Goal: Task Accomplishment & Management: Manage account settings

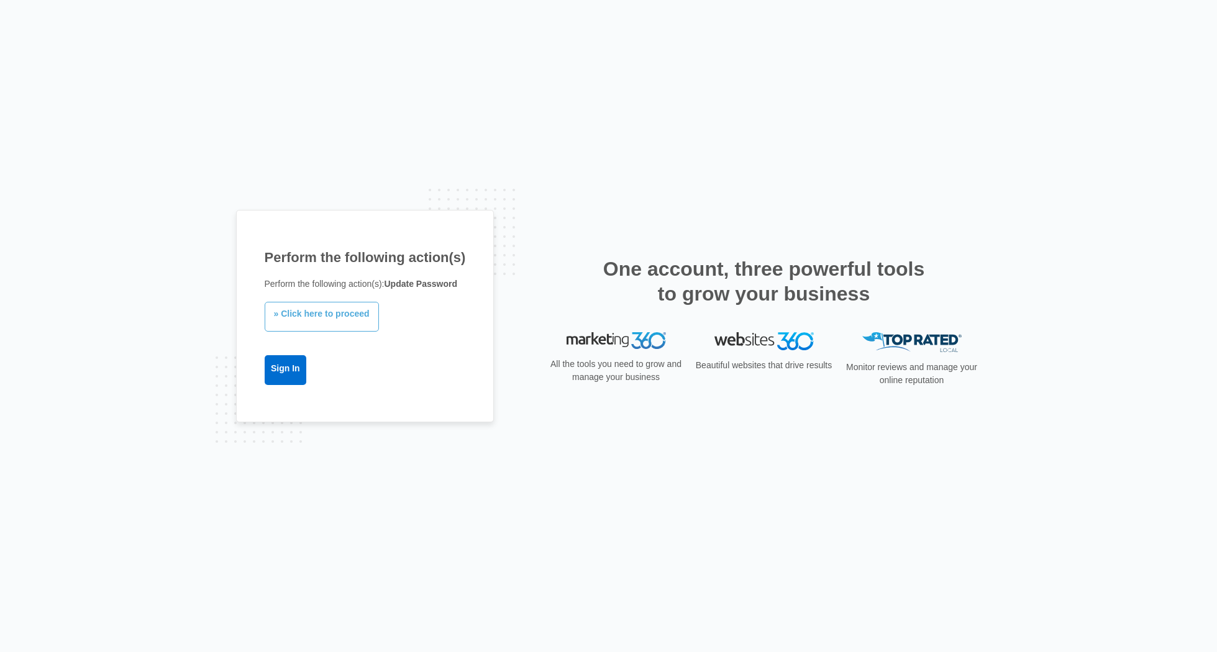
click at [327, 317] on link "» Click here to proceed" at bounding box center [322, 317] width 114 height 30
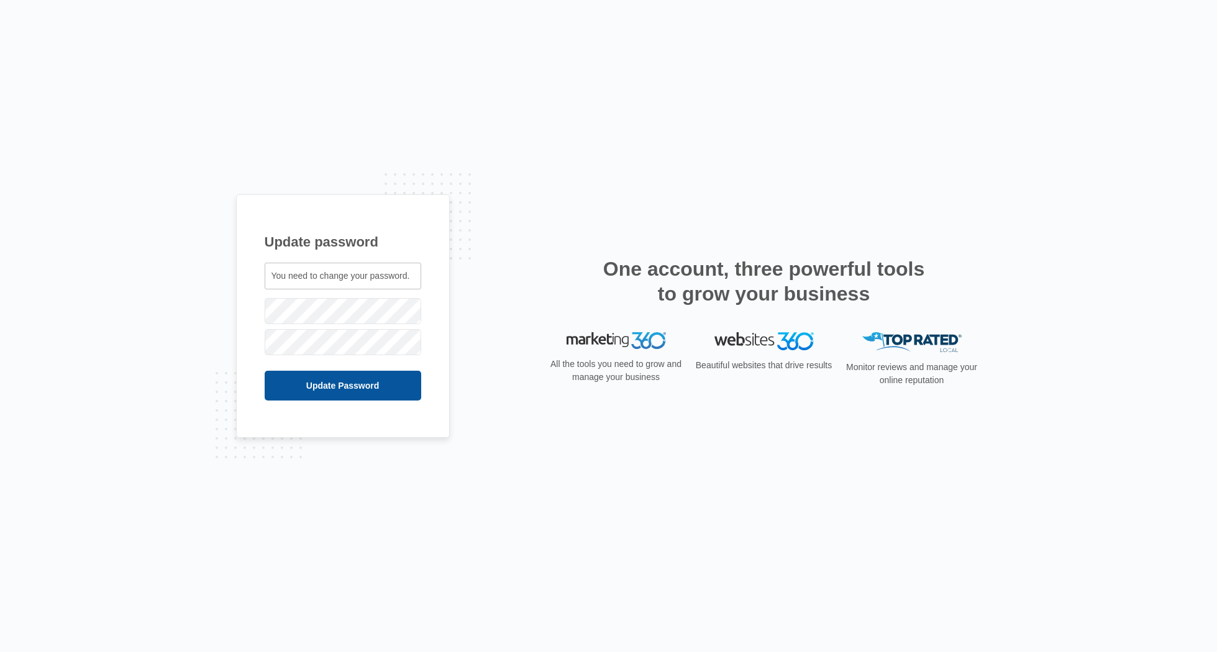
click at [364, 375] on input "Update Password" at bounding box center [343, 386] width 157 height 30
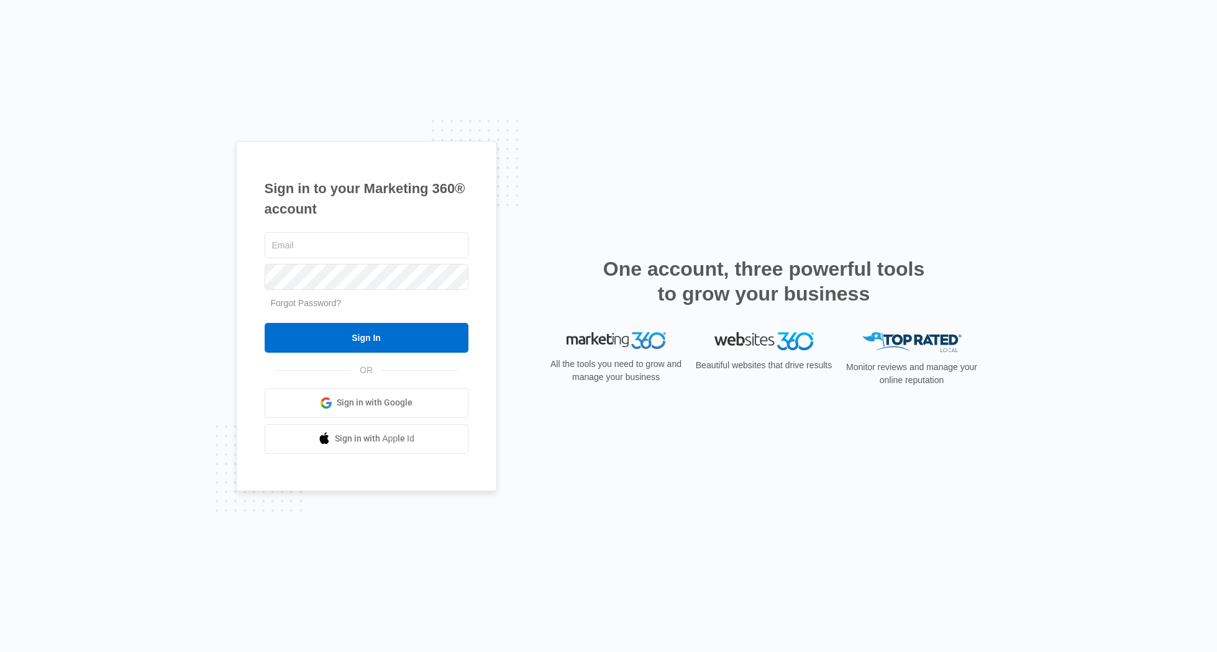
click at [488, 301] on div "Sign in to your Marketing 360® account Forgot Password? Sign In OR Sign in with…" at bounding box center [366, 316] width 261 height 350
click at [372, 252] on input "text" at bounding box center [367, 245] width 204 height 26
type input "[PERSON_NAME][EMAIL_ADDRESS][DOMAIN_NAME]"
click at [265, 323] on input "Sign In" at bounding box center [367, 338] width 204 height 30
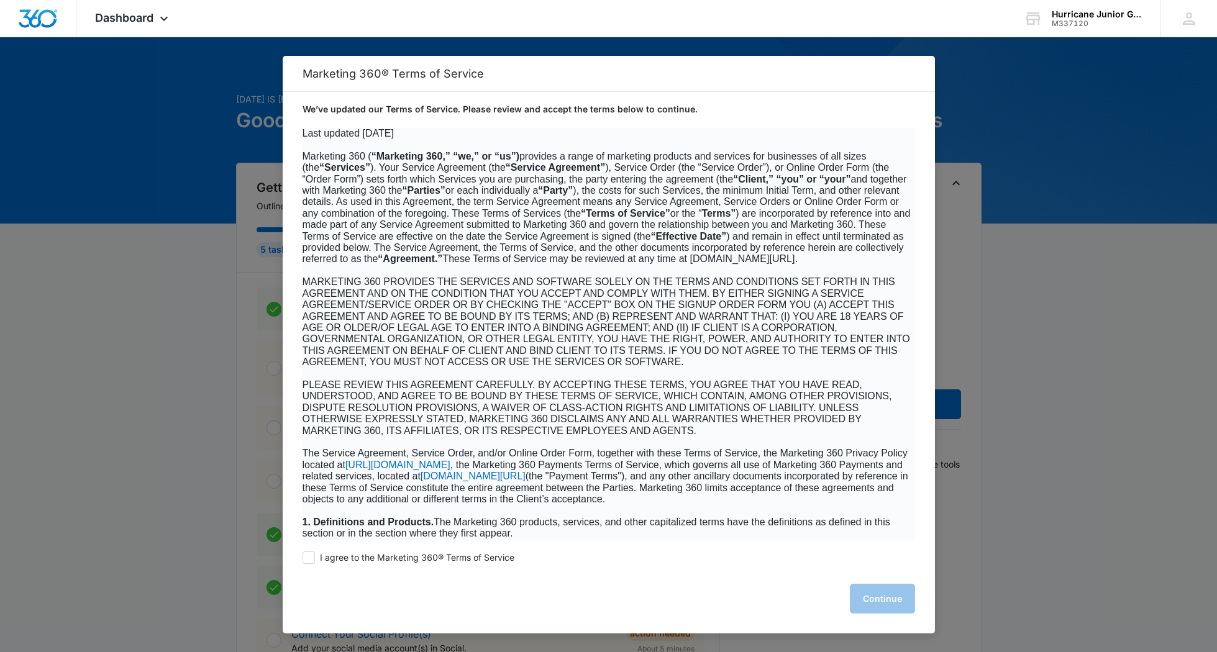
click at [669, 292] on span "MARKETING 360 PROVIDES THE SERVICES AND SOFTWARE SOLELY ON THE TERMS AND CONDIT…" at bounding box center [605, 321] width 607 height 91
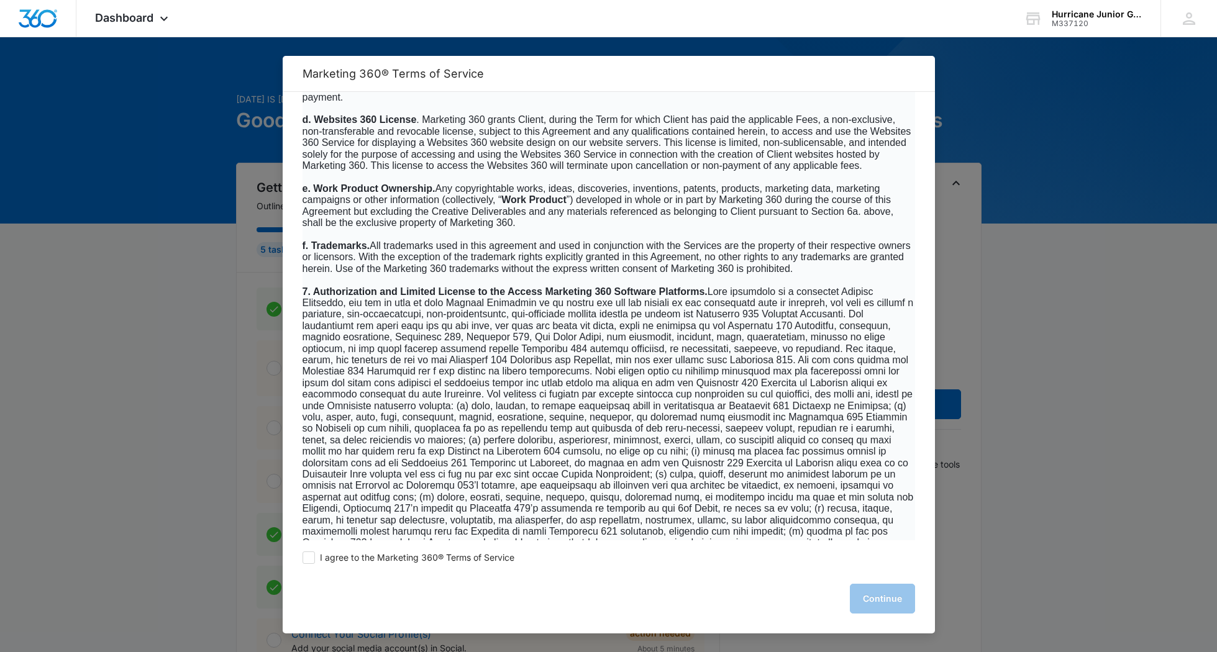
scroll to position [5434, 0]
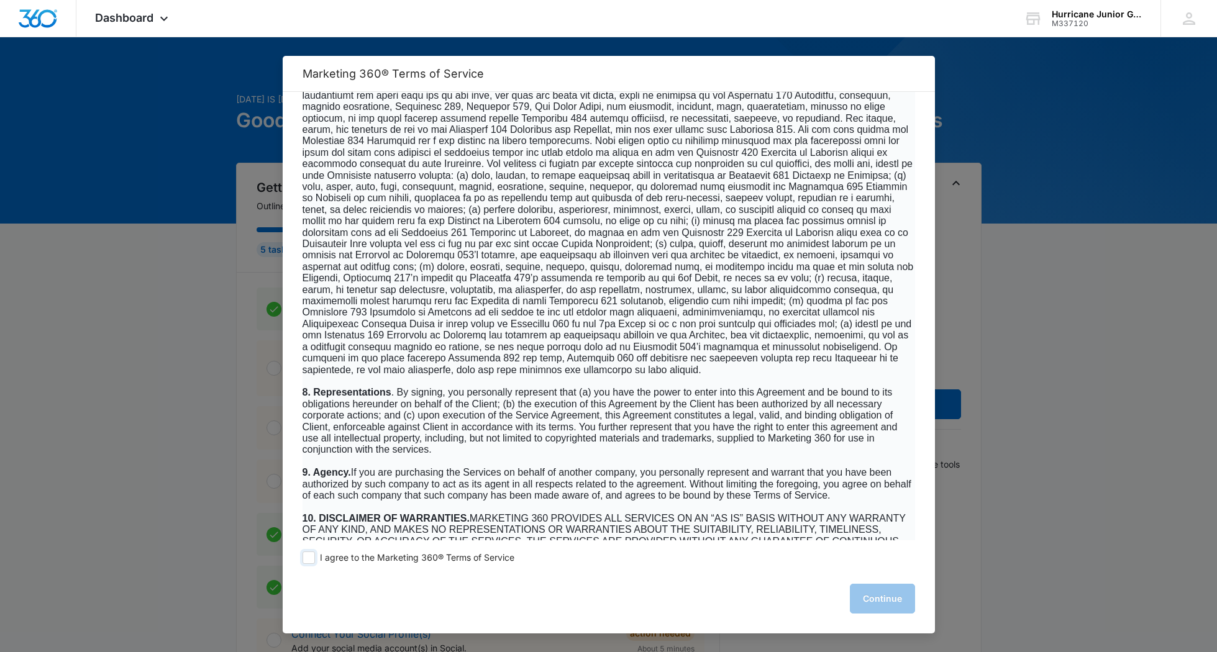
click at [305, 557] on span at bounding box center [308, 557] width 12 height 12
click at [305, 557] on input "I agree to the Marketing 360® Terms of Service" at bounding box center [308, 557] width 12 height 12
checkbox input "true"
click at [881, 592] on button "Continue" at bounding box center [882, 599] width 65 height 30
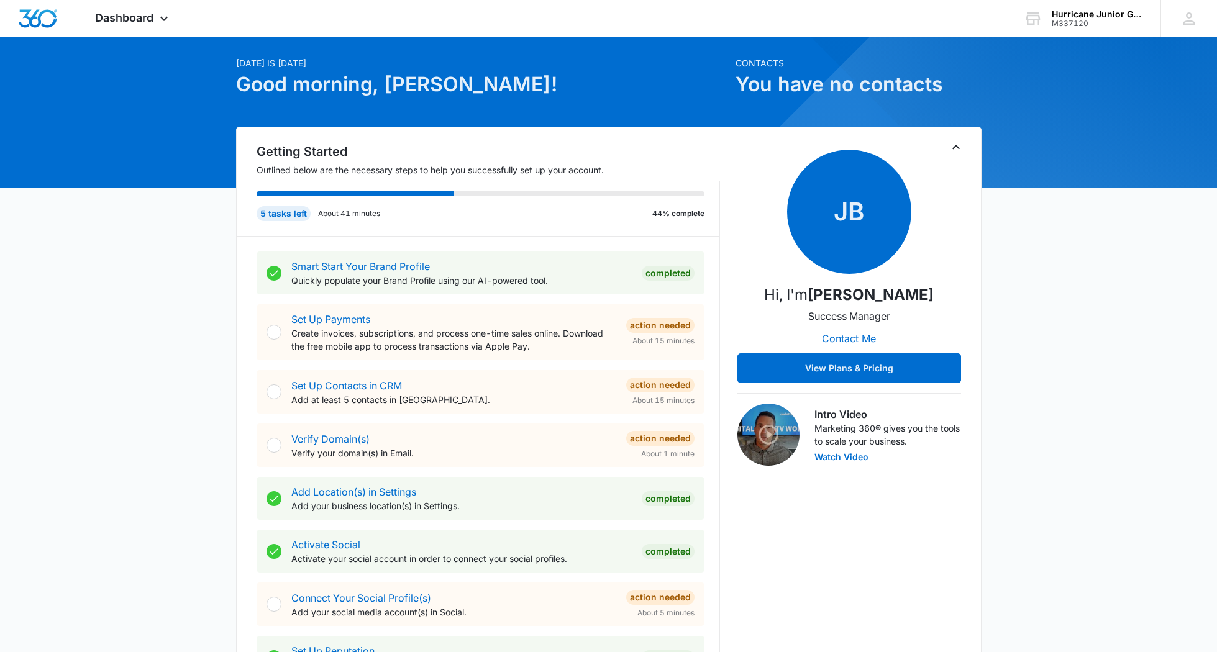
scroll to position [120, 0]
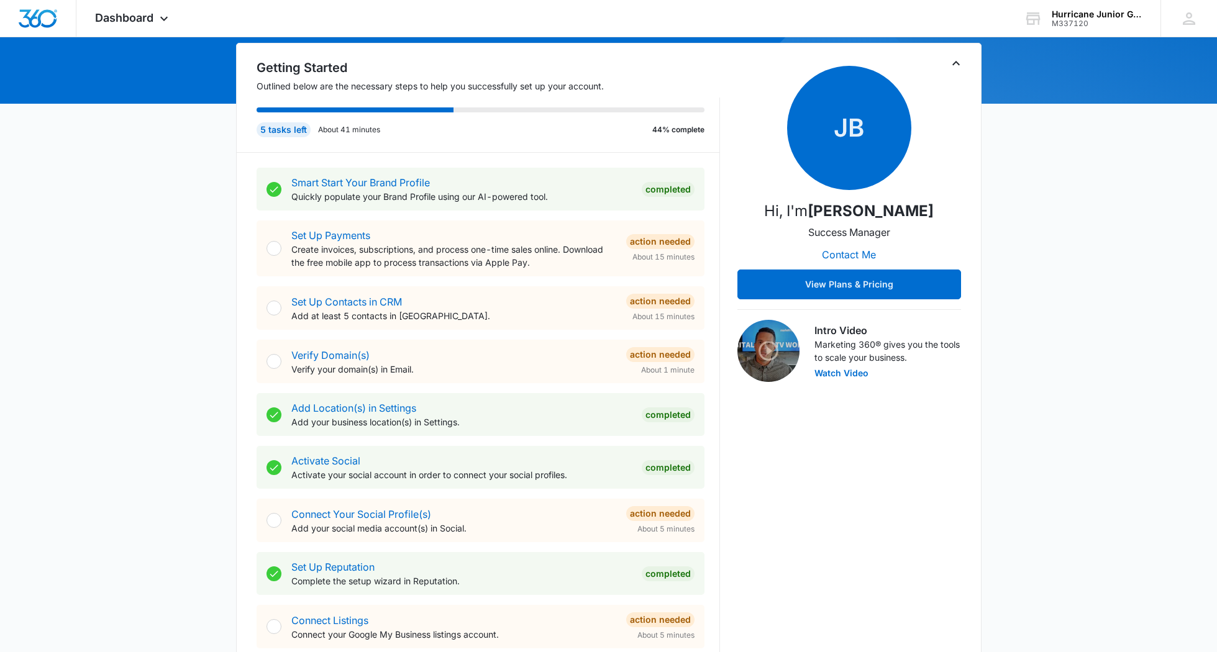
click at [755, 348] on img at bounding box center [768, 351] width 62 height 62
click at [765, 350] on img at bounding box center [768, 351] width 62 height 62
click at [832, 373] on button "Watch Video" at bounding box center [841, 373] width 54 height 9
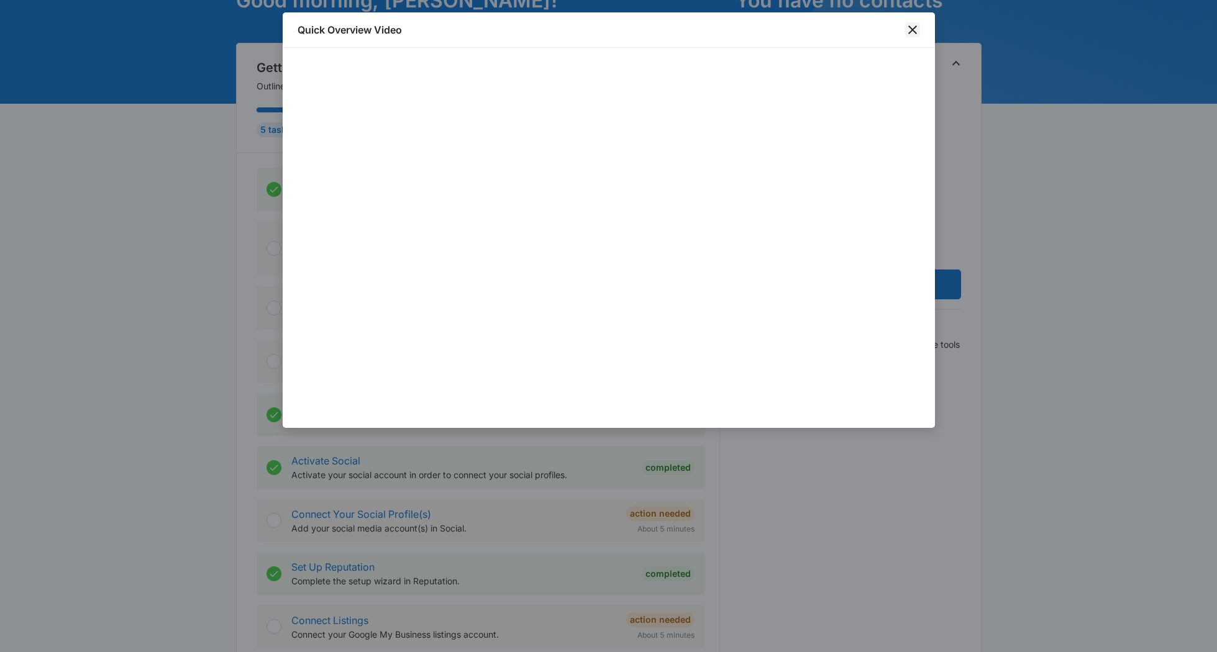
click at [909, 32] on icon "close" at bounding box center [912, 29] width 9 height 9
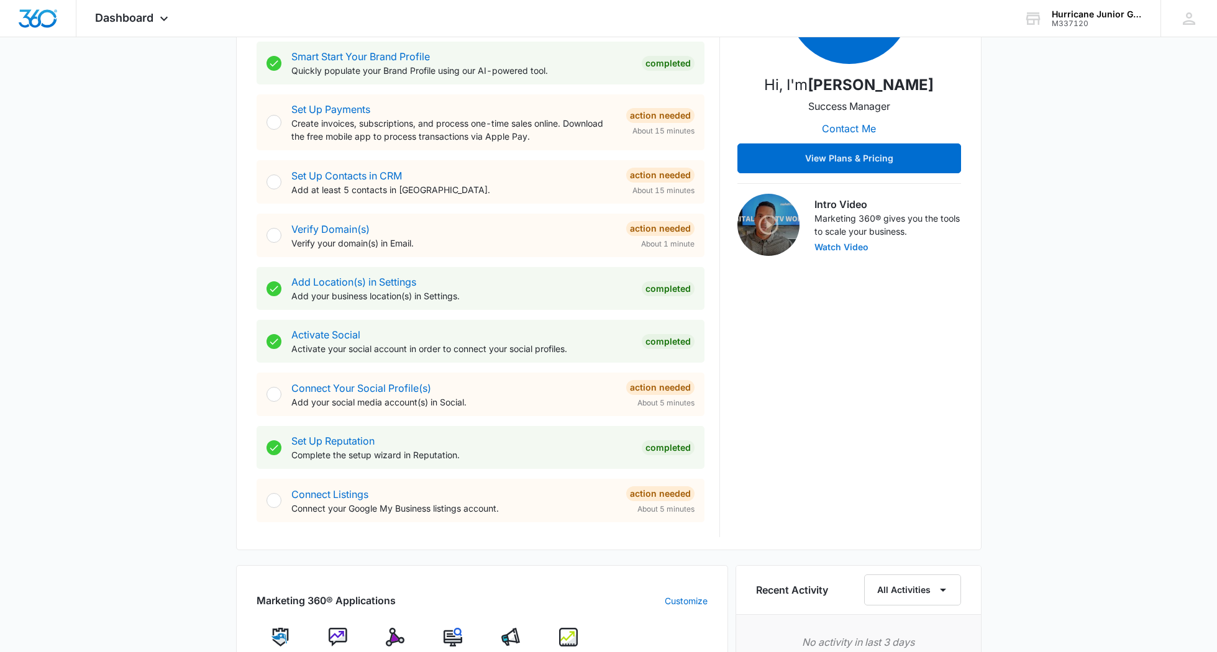
scroll to position [0, 0]
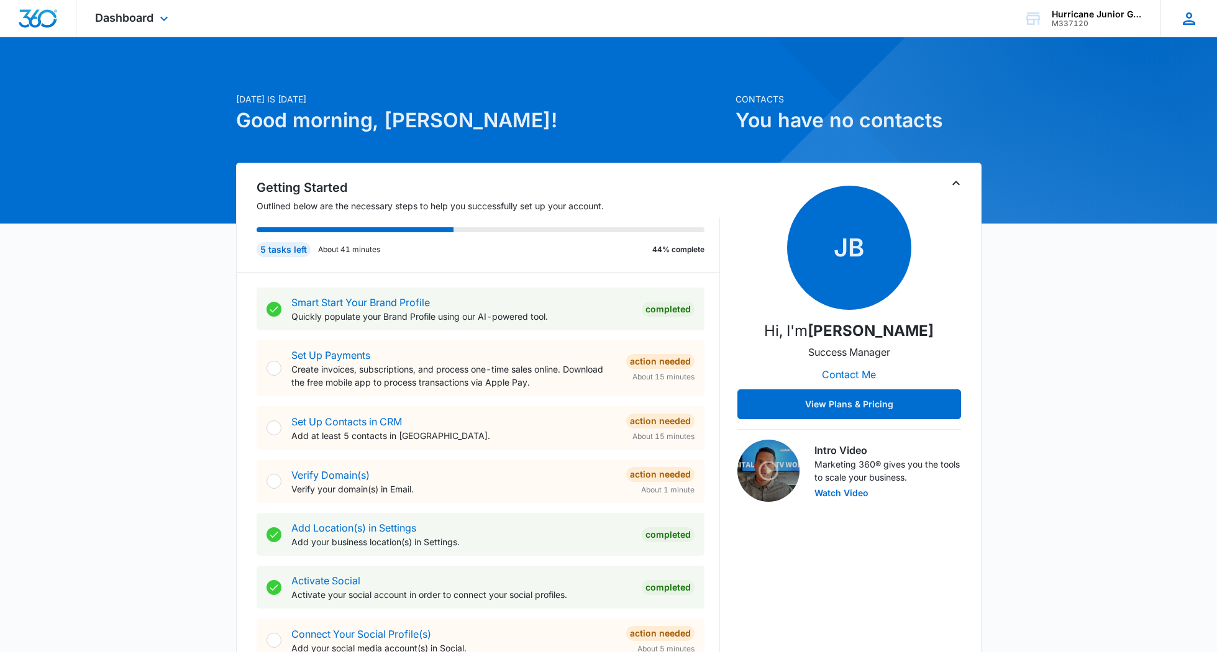
click at [1173, 23] on div "[PERSON_NAME] [PERSON_NAME] [PERSON_NAME][EMAIL_ADDRESS][DOMAIN_NAME] My Profil…" at bounding box center [1188, 18] width 57 height 37
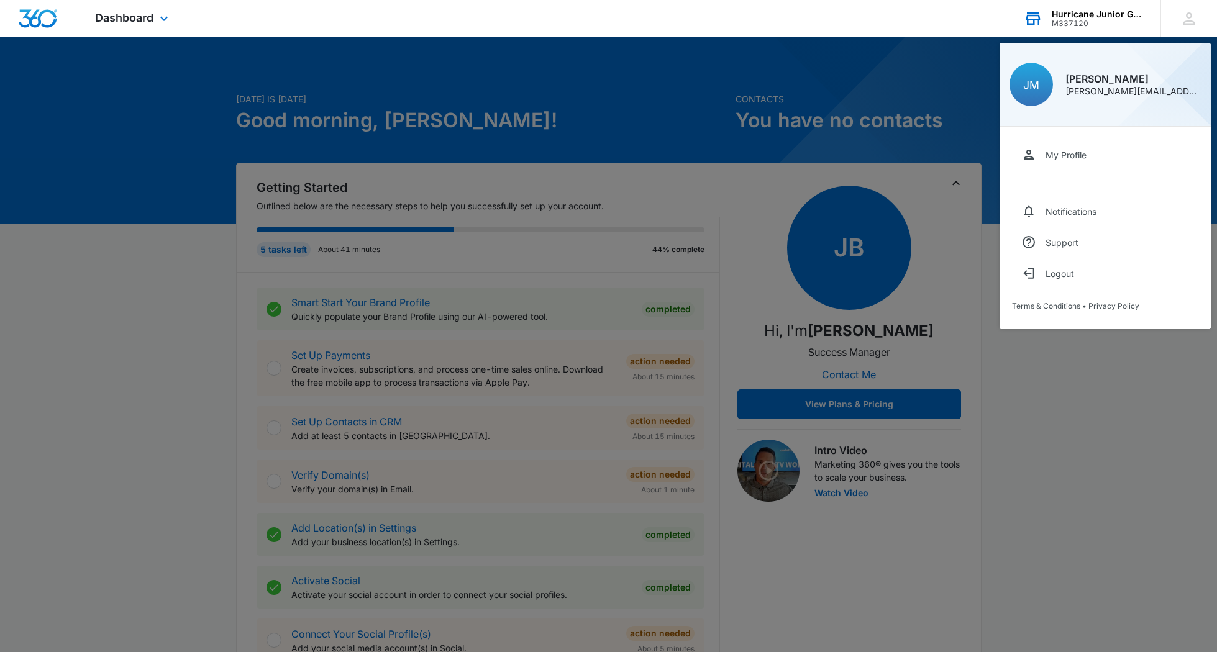
click at [1079, 15] on div "Hurricane Junior Golf Tour" at bounding box center [1096, 14] width 91 height 10
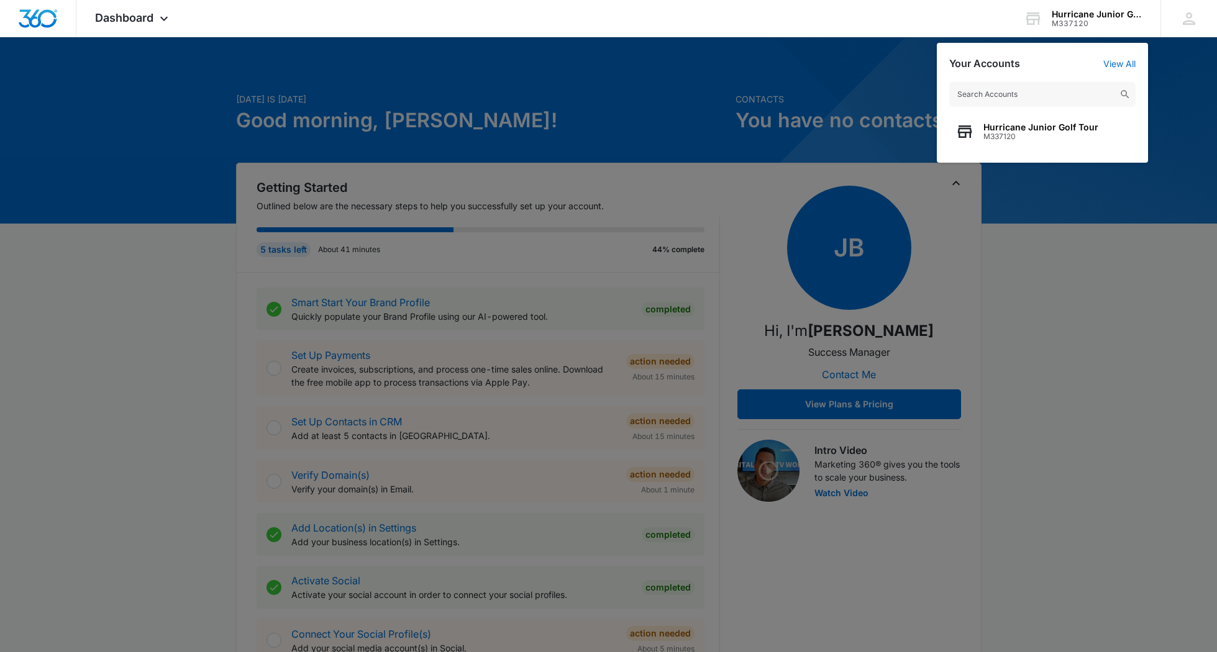
click at [537, 84] on div at bounding box center [608, 326] width 1217 height 652
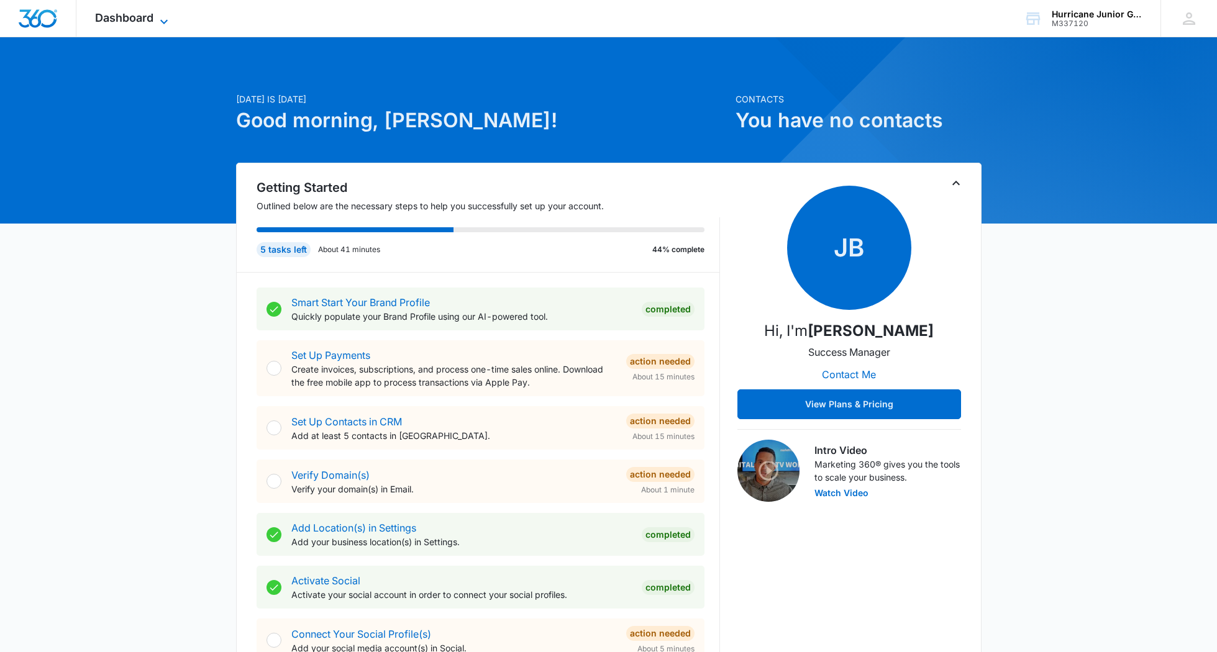
click at [144, 14] on span "Dashboard" at bounding box center [124, 17] width 58 height 13
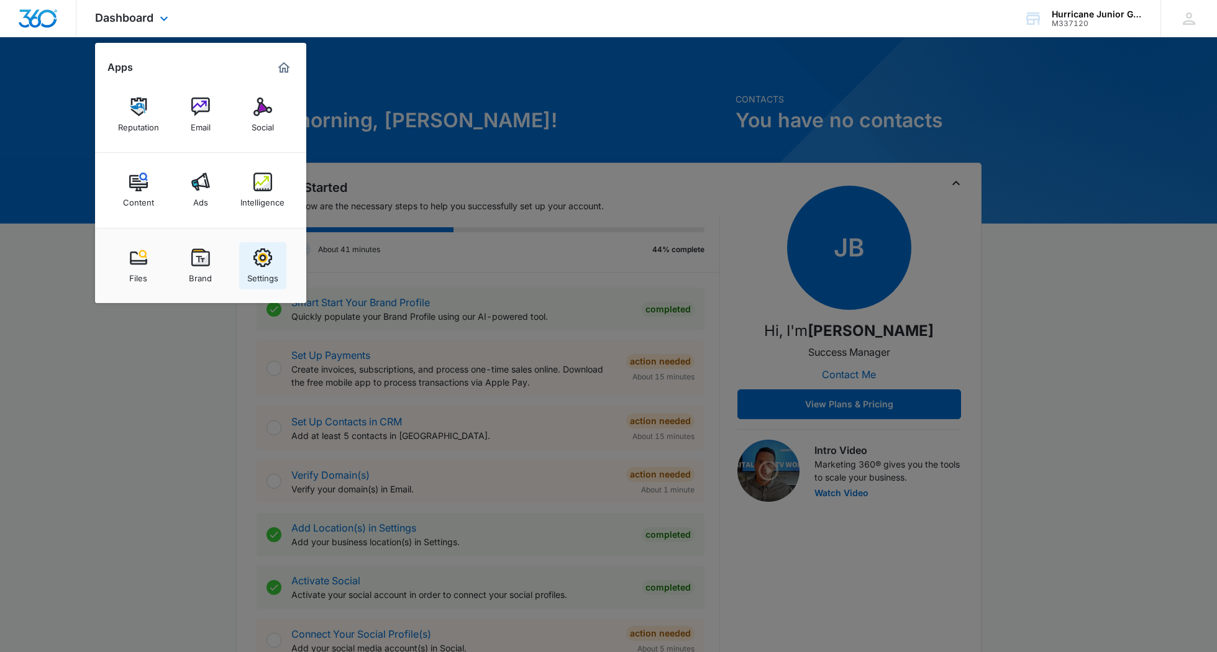
click at [248, 262] on link "Settings" at bounding box center [262, 265] width 47 height 47
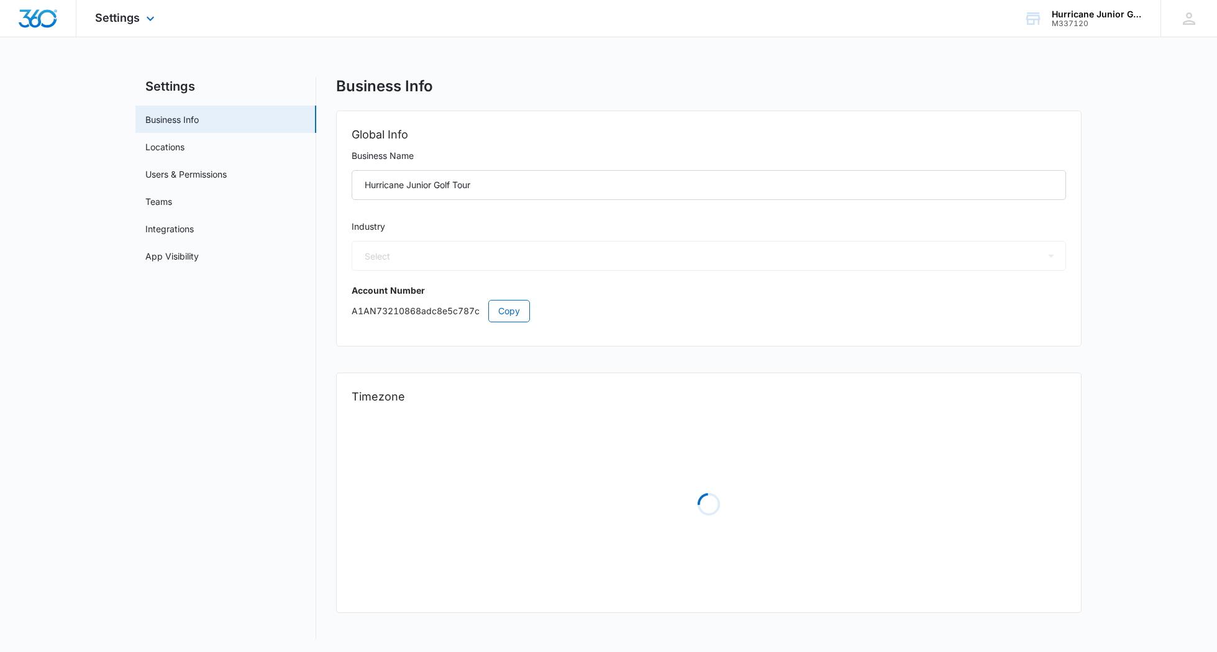
select select "24"
select select "US"
select select "America/New_York"
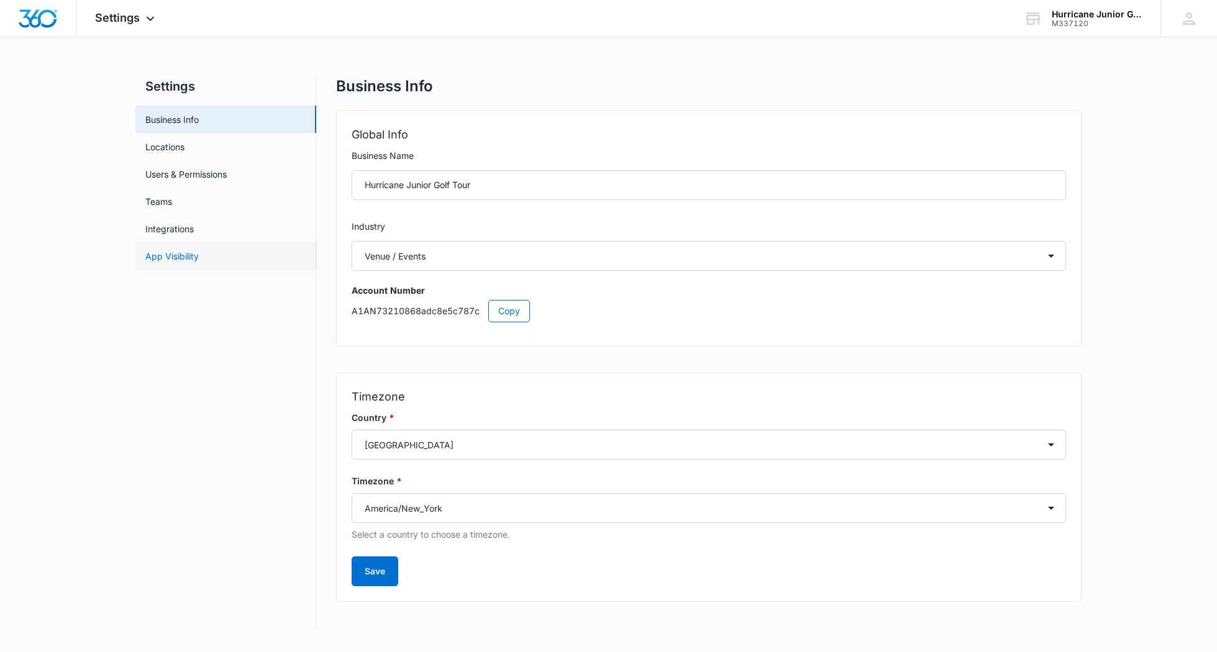
click at [179, 250] on link "App Visibility" at bounding box center [171, 256] width 53 height 13
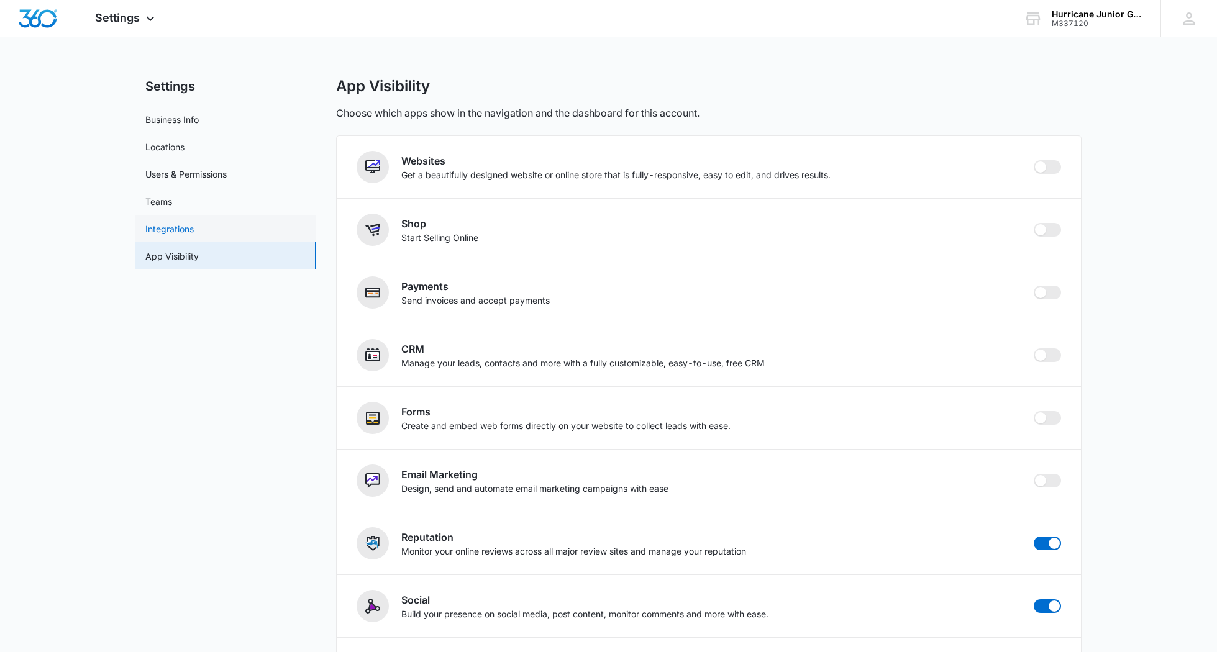
click at [194, 224] on link "Integrations" at bounding box center [169, 228] width 48 height 13
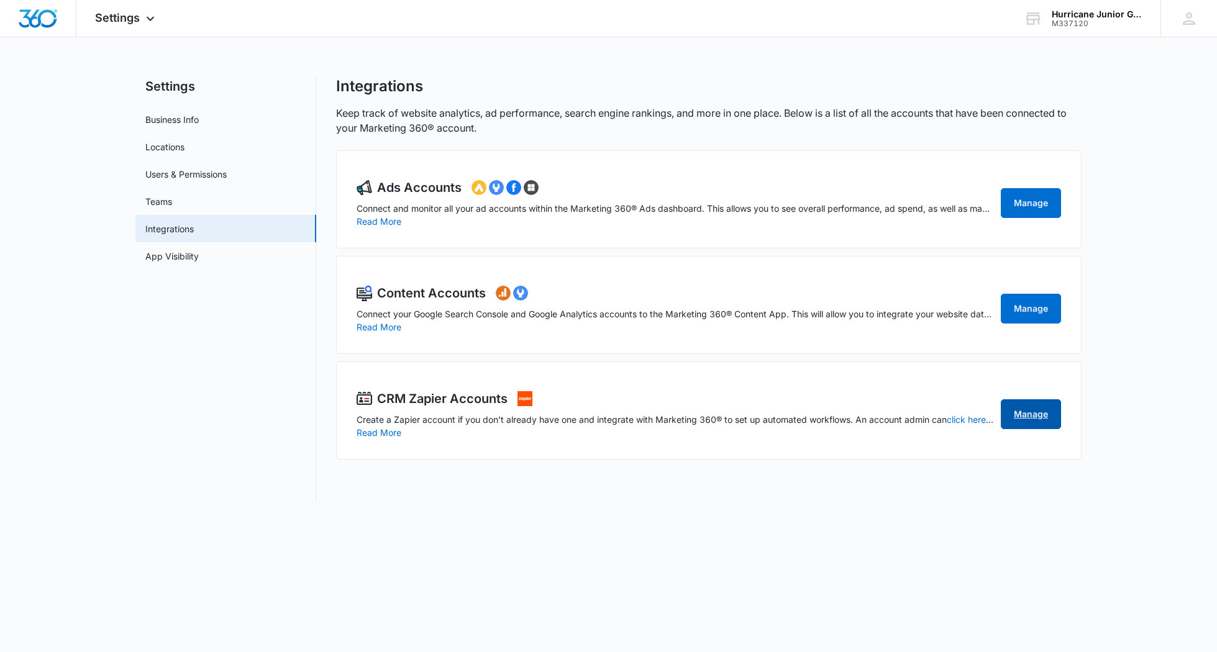
click at [1015, 415] on link "Manage" at bounding box center [1031, 414] width 60 height 30
click at [41, 17] on img "Dashboard" at bounding box center [38, 18] width 40 height 19
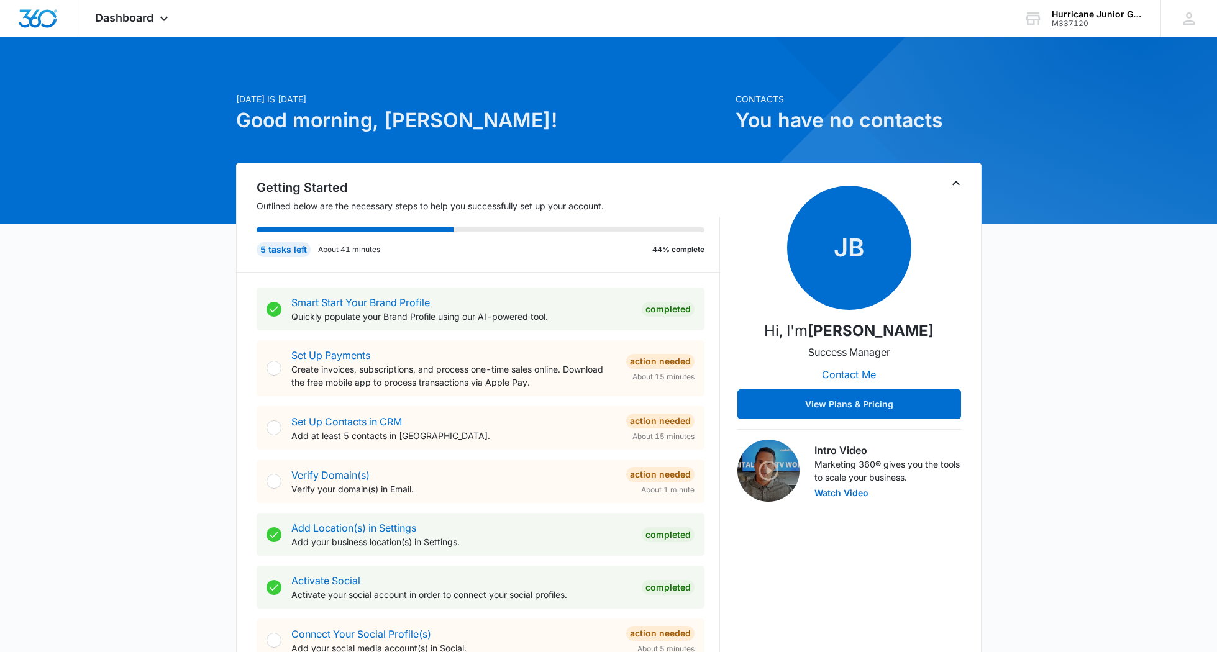
click at [140, 22] on span "Dashboard" at bounding box center [124, 17] width 58 height 13
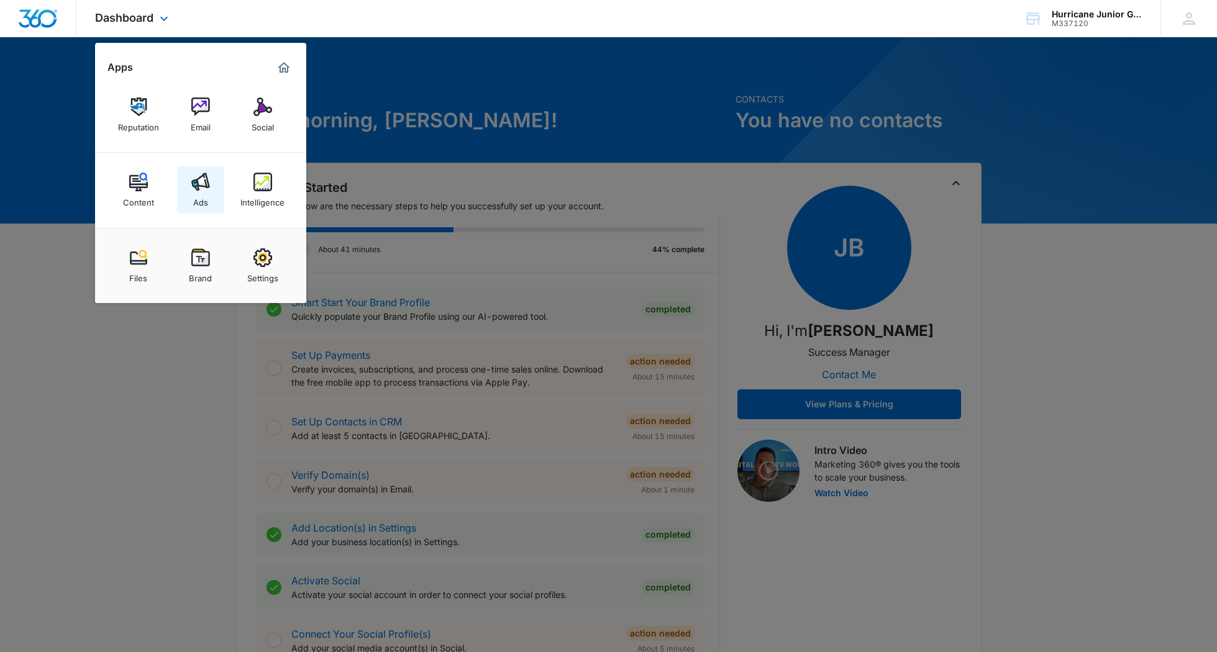
click at [204, 202] on div "Ads" at bounding box center [200, 199] width 15 height 16
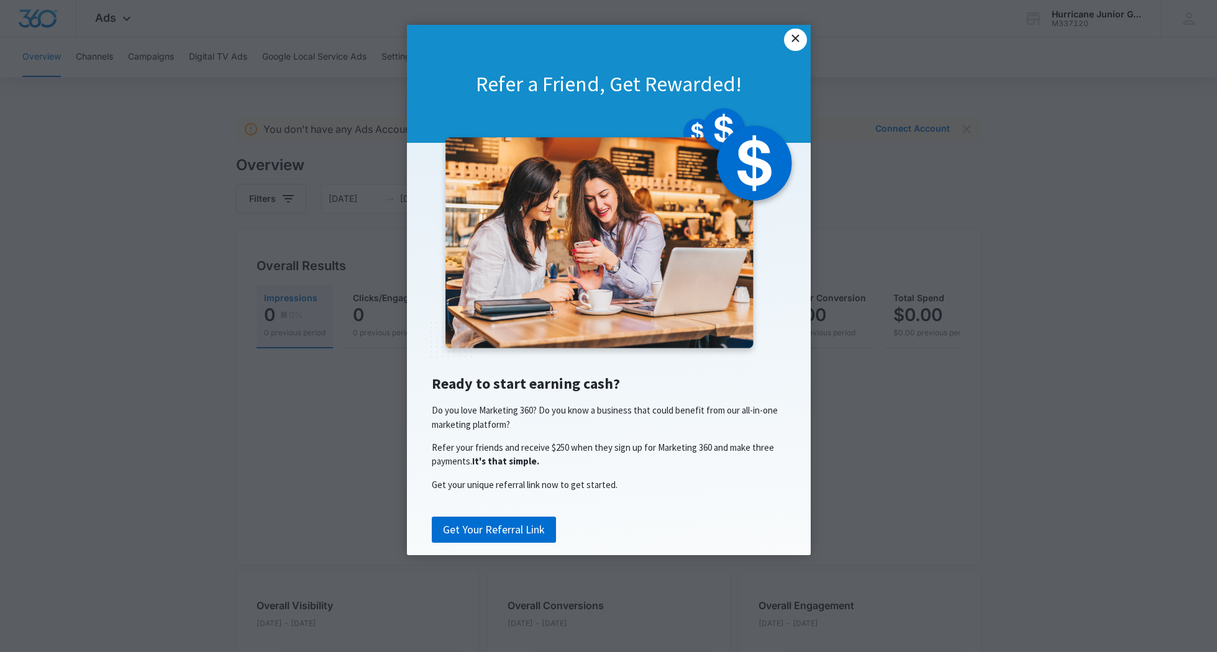
click at [799, 45] on link "×" at bounding box center [795, 40] width 22 height 22
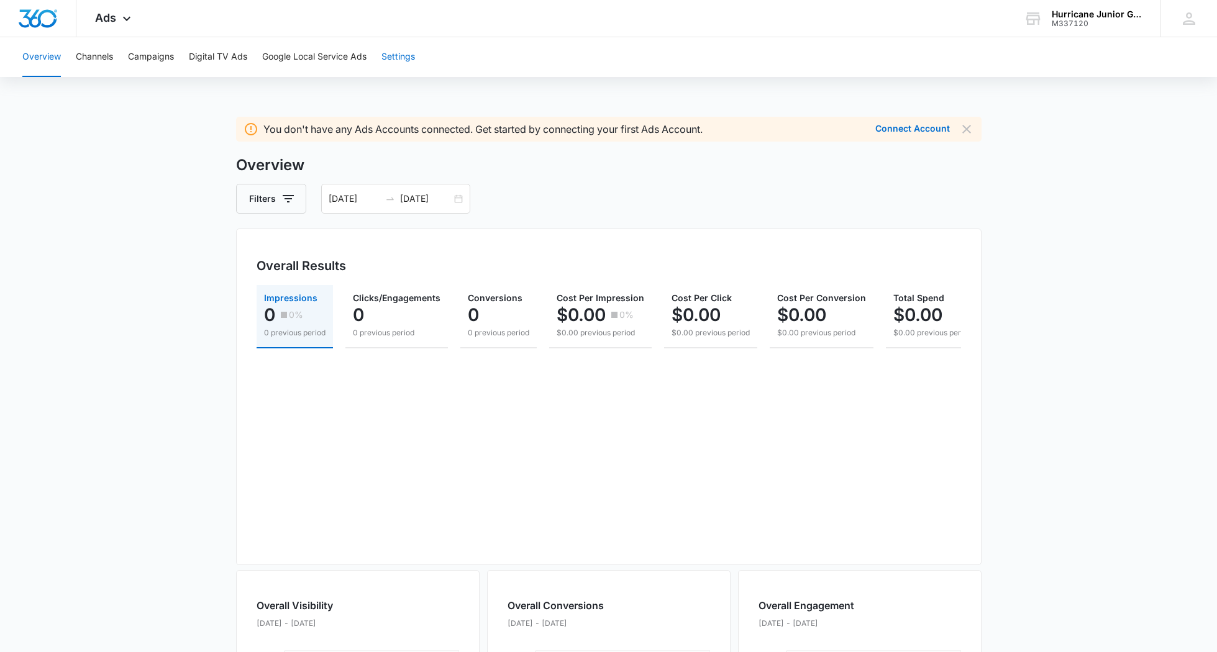
click at [404, 58] on button "Settings" at bounding box center [398, 57] width 34 height 40
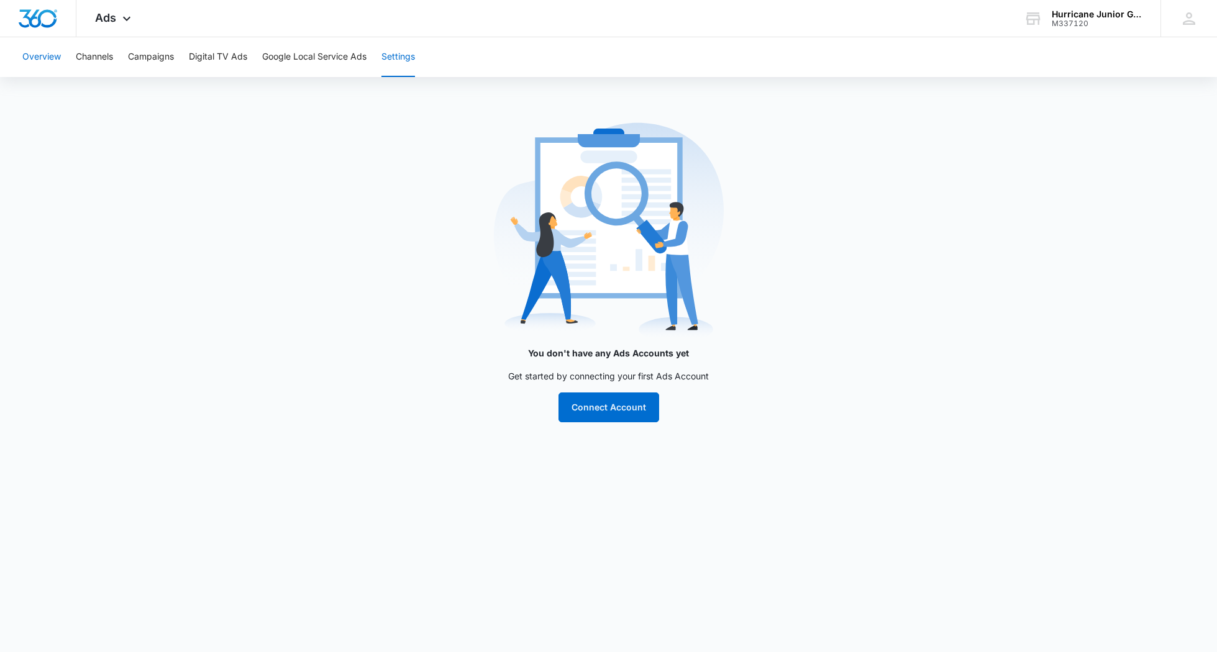
click at [45, 61] on button "Overview" at bounding box center [41, 57] width 39 height 40
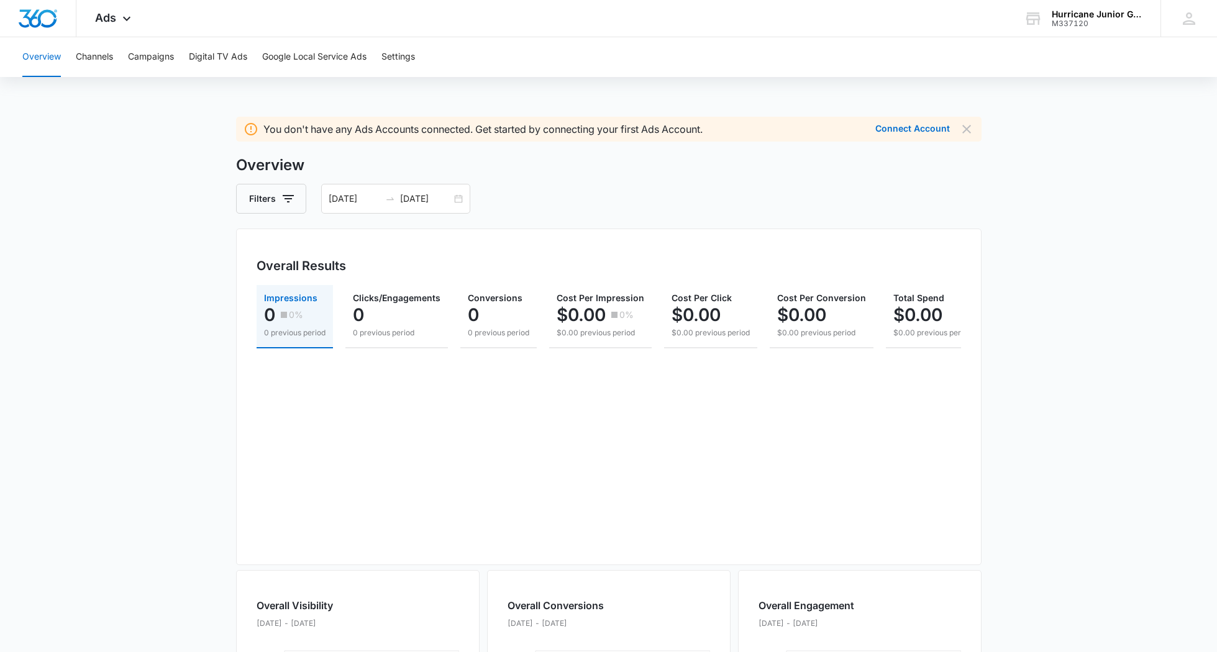
click at [94, 230] on main "You don't have any Ads Accounts connected. Get started by connecting your first…" at bounding box center [608, 559] width 1217 height 884
click at [213, 60] on button "Digital TV Ads" at bounding box center [218, 57] width 58 height 40
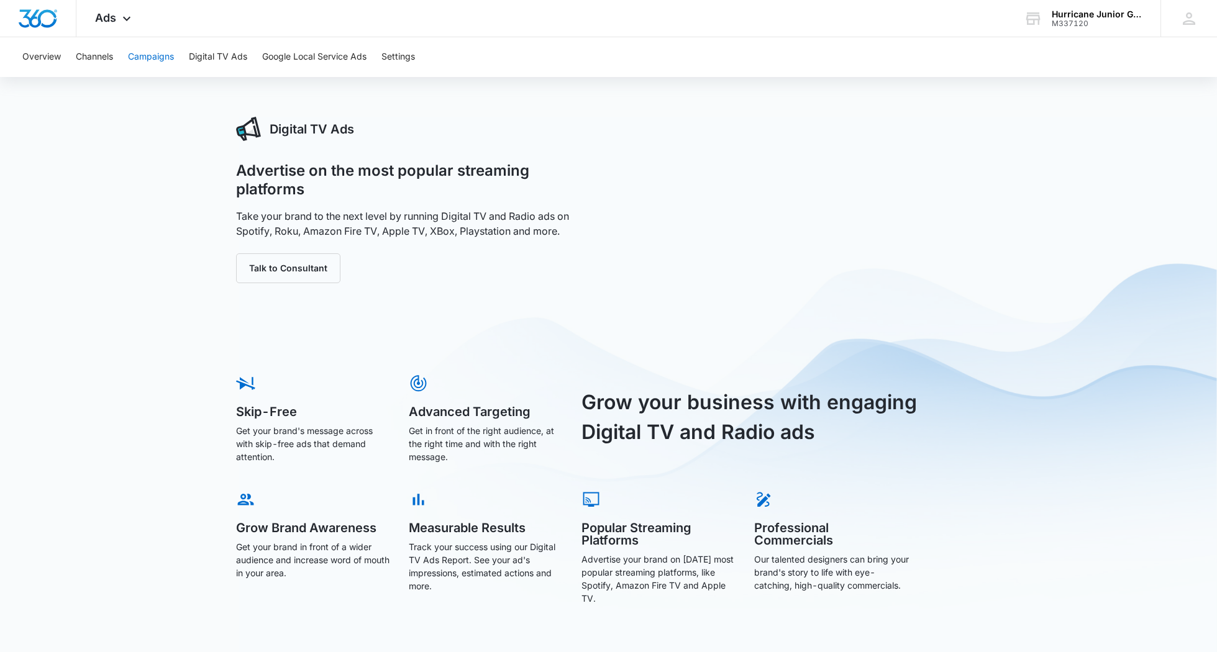
click at [166, 64] on button "Campaigns" at bounding box center [151, 57] width 46 height 40
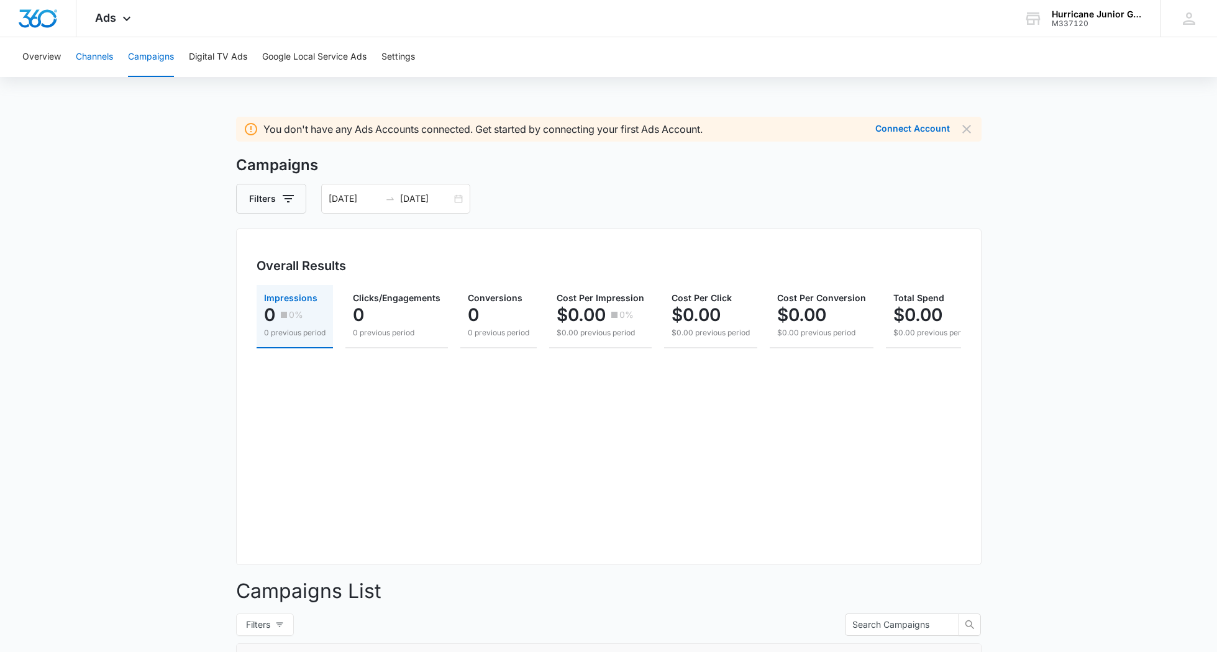
click at [105, 61] on button "Channels" at bounding box center [94, 57] width 37 height 40
